Goal: Find specific page/section

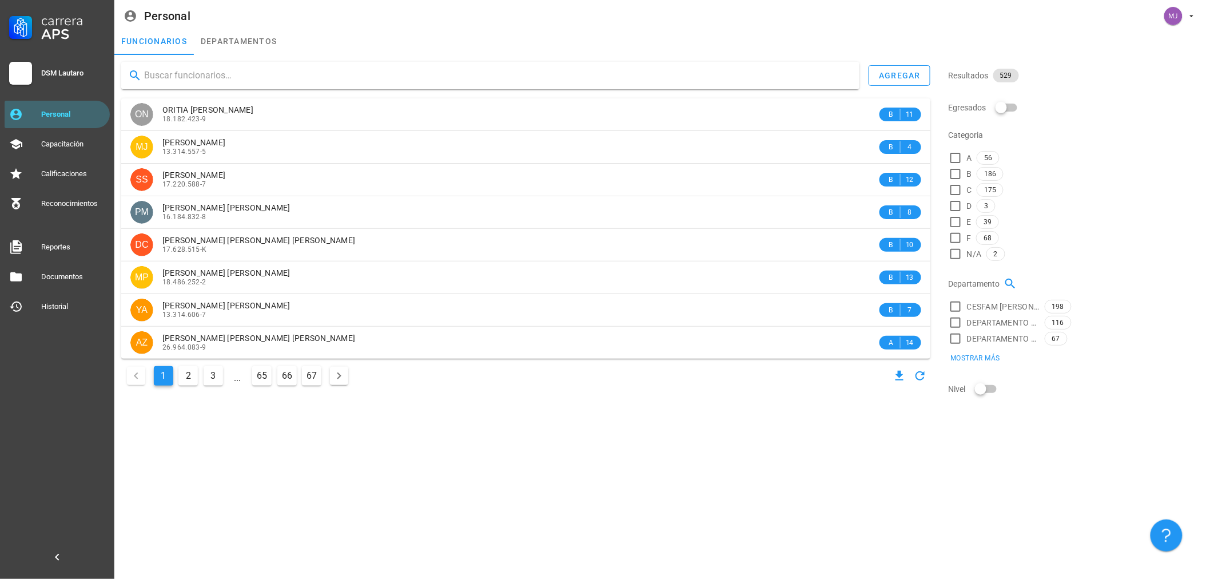
click at [194, 77] on input "text" at bounding box center [497, 75] width 706 height 18
type input "cheuquel"
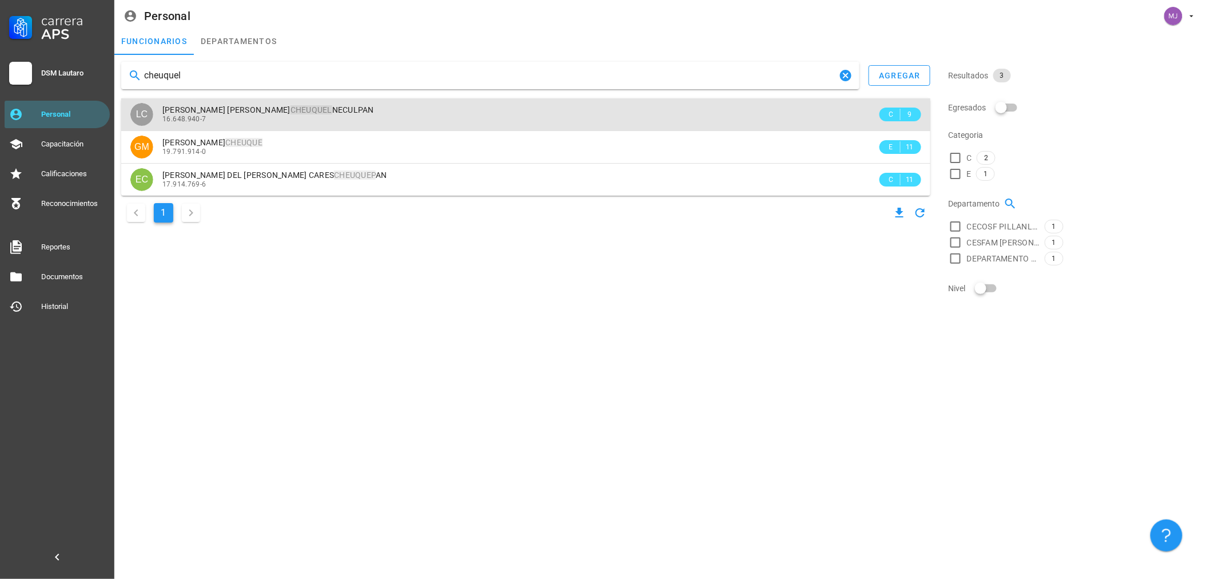
click at [250, 117] on div "16.648.940-7" at bounding box center [519, 119] width 715 height 8
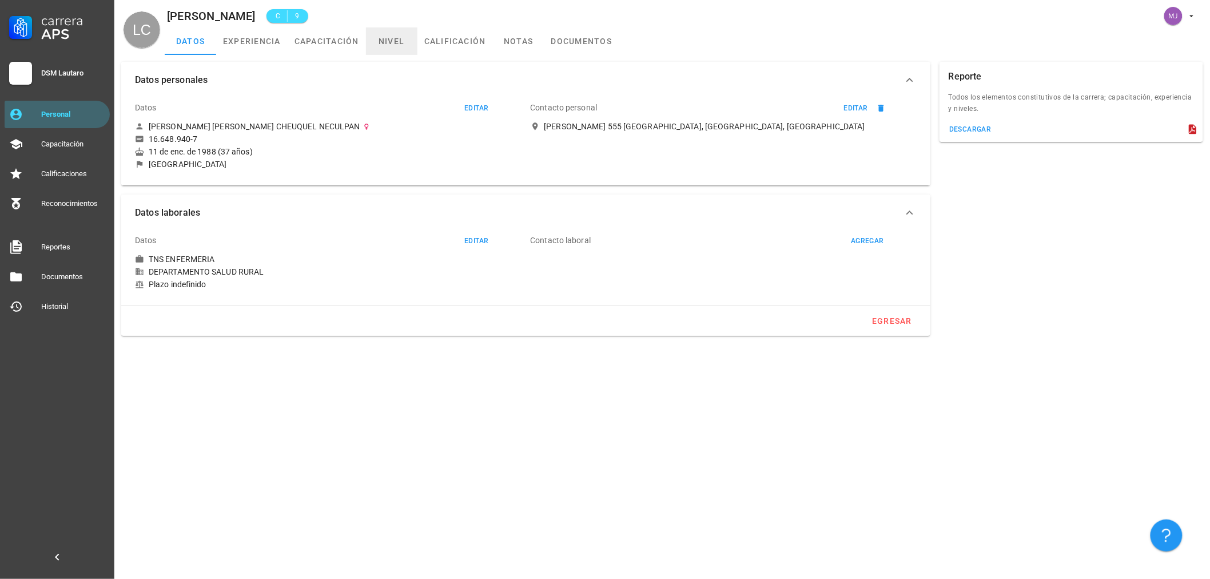
click at [374, 39] on link "nivel" at bounding box center [391, 40] width 51 height 27
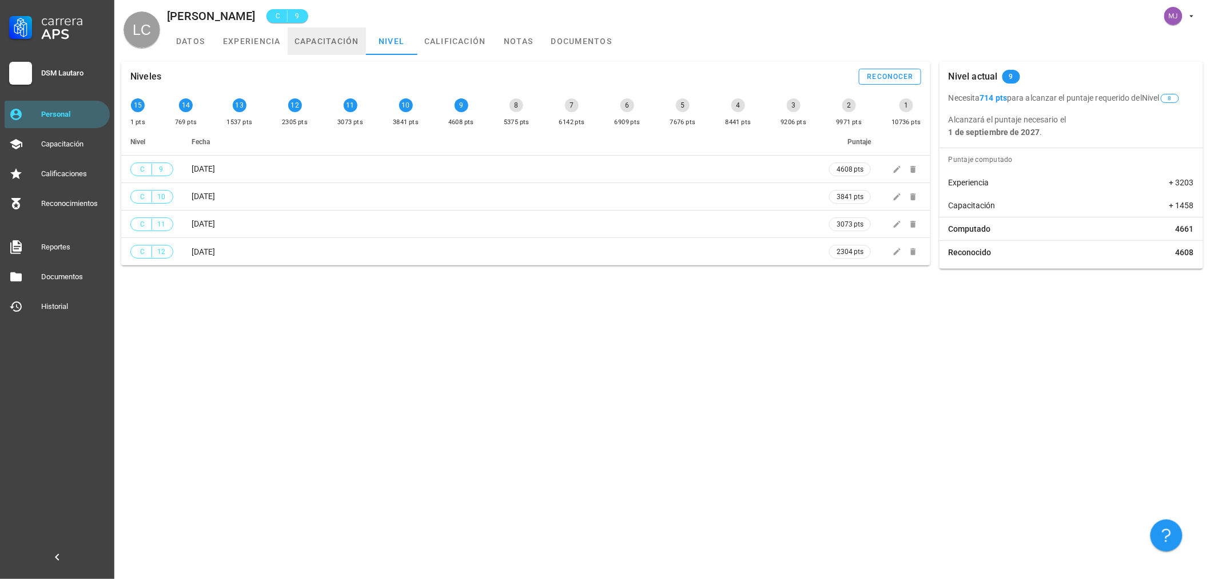
click at [322, 45] on link "capacitación" at bounding box center [327, 40] width 78 height 27
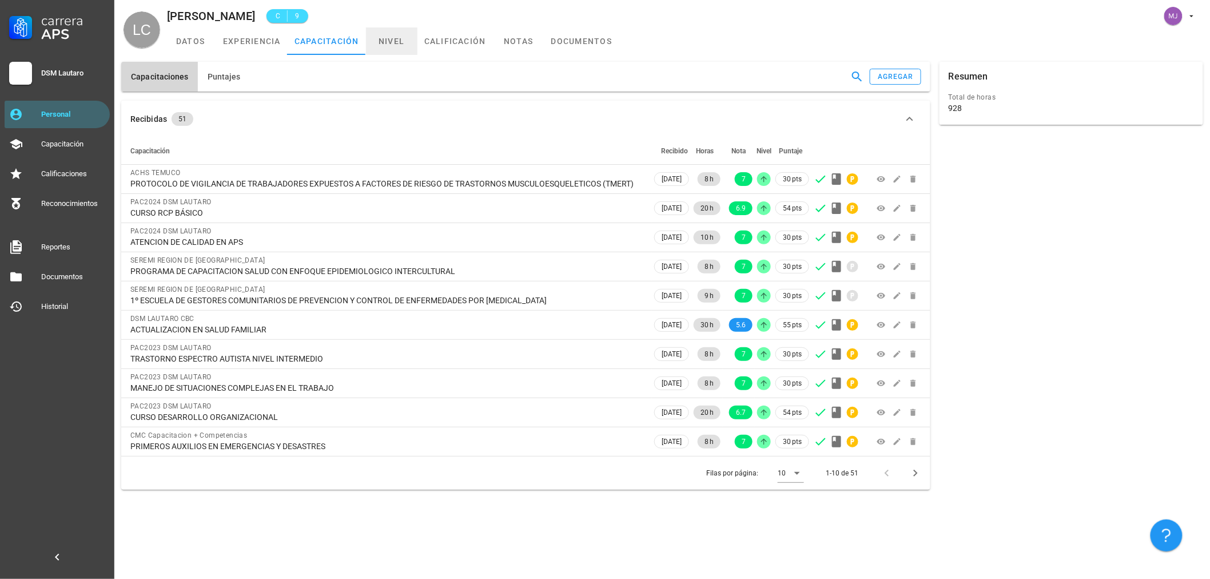
click at [377, 32] on link "nivel" at bounding box center [391, 40] width 51 height 27
